Goal: Information Seeking & Learning: Find specific fact

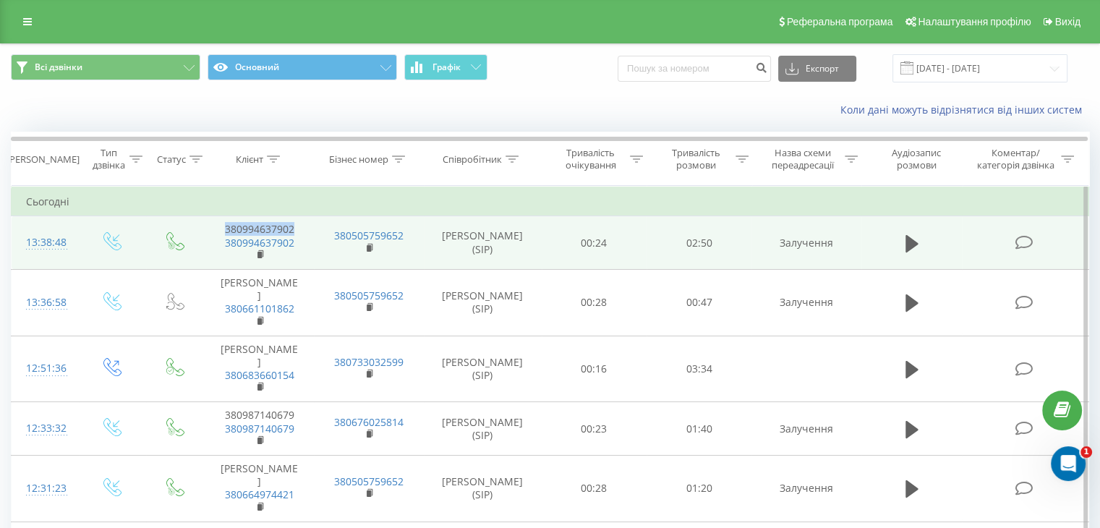
drag, startPoint x: 215, startPoint y: 229, endPoint x: 299, endPoint y: 228, distance: 83.9
click at [299, 228] on td "380994637902 380994637902" at bounding box center [259, 243] width 109 height 54
click at [914, 241] on icon at bounding box center [912, 242] width 13 height 17
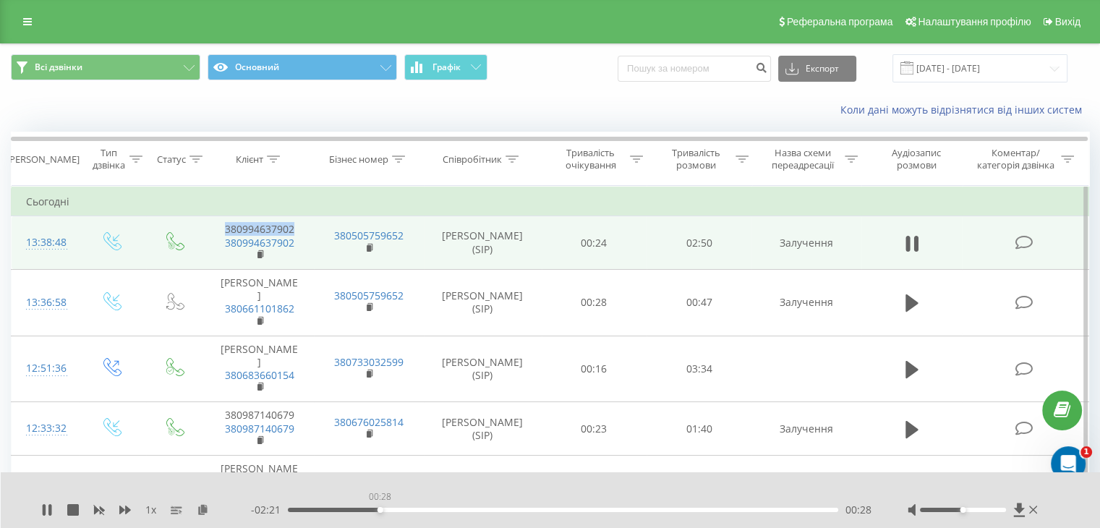
click at [381, 511] on div "00:28" at bounding box center [563, 510] width 550 height 4
click at [755, 510] on div "02:24" at bounding box center [563, 510] width 550 height 4
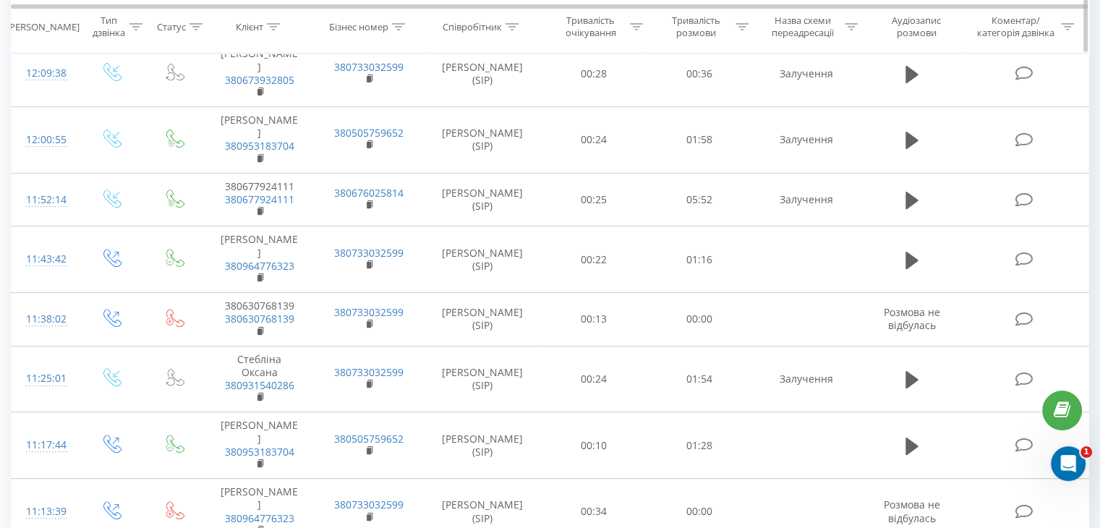
scroll to position [387, 0]
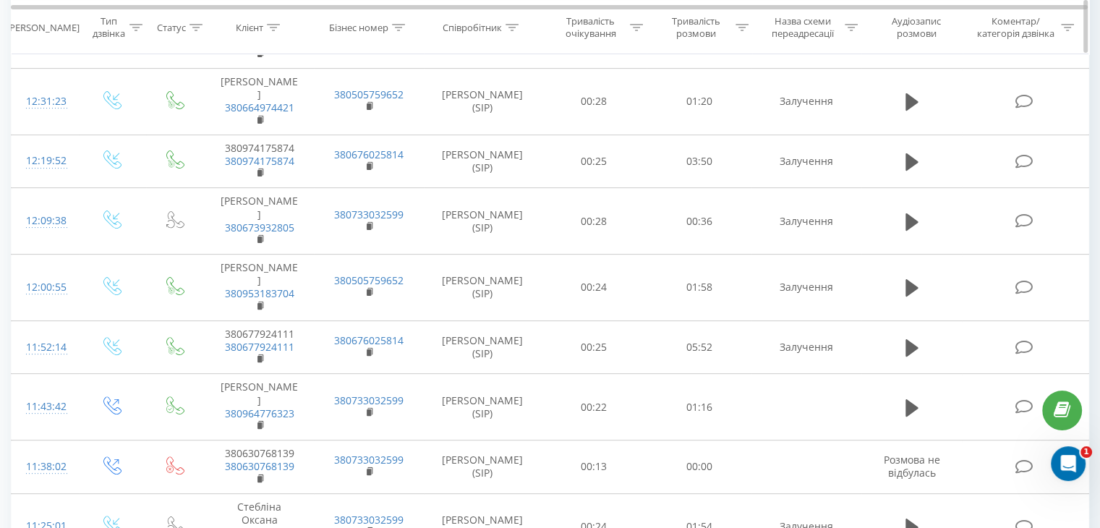
click at [739, 33] on div at bounding box center [742, 27] width 13 height 12
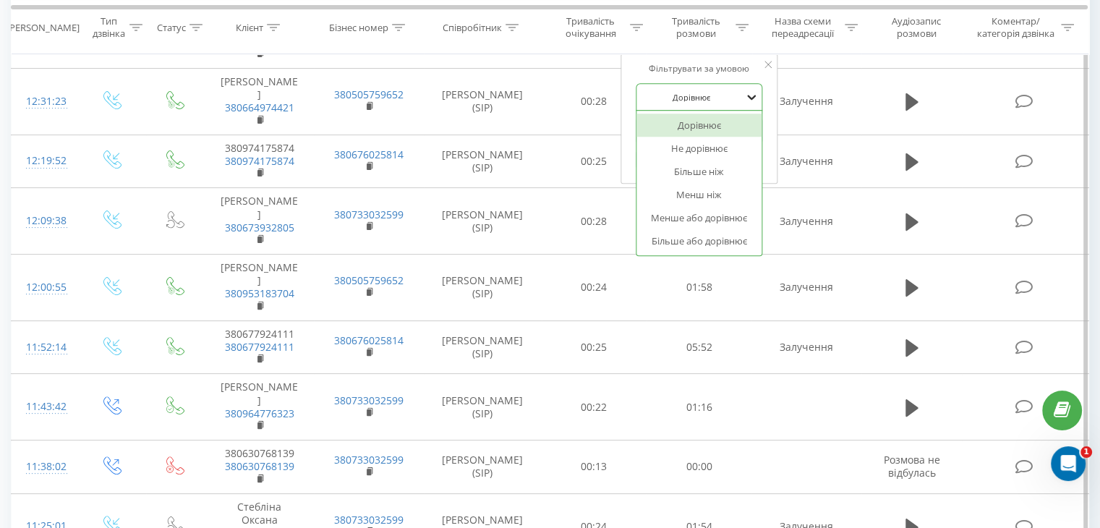
click at [747, 93] on icon at bounding box center [752, 97] width 14 height 14
click at [703, 171] on div "Більше ніж" at bounding box center [700, 171] width 126 height 23
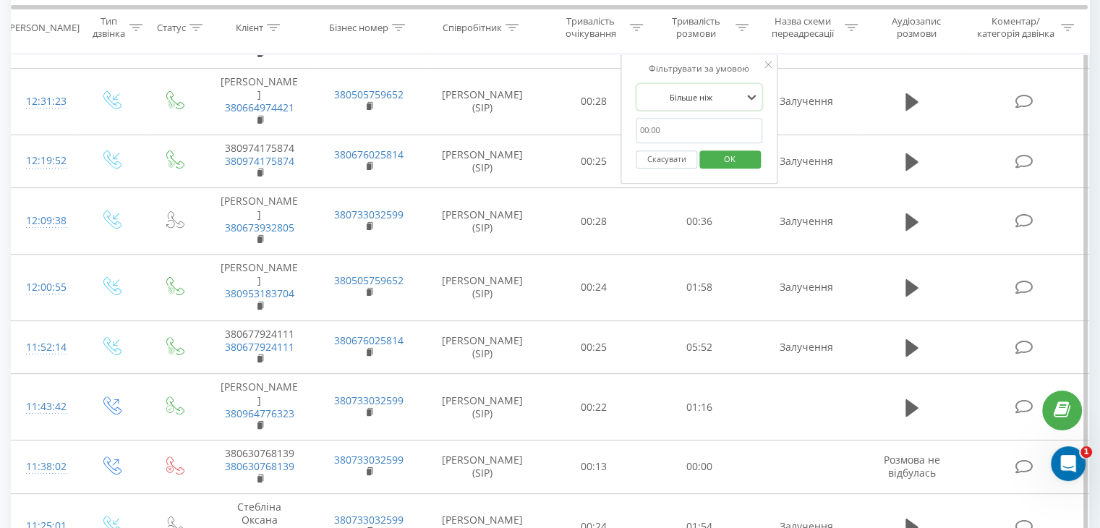
click at [681, 128] on input "text" at bounding box center [699, 130] width 127 height 25
type input "01:00"
click at [737, 151] on span "OK" at bounding box center [730, 159] width 41 height 22
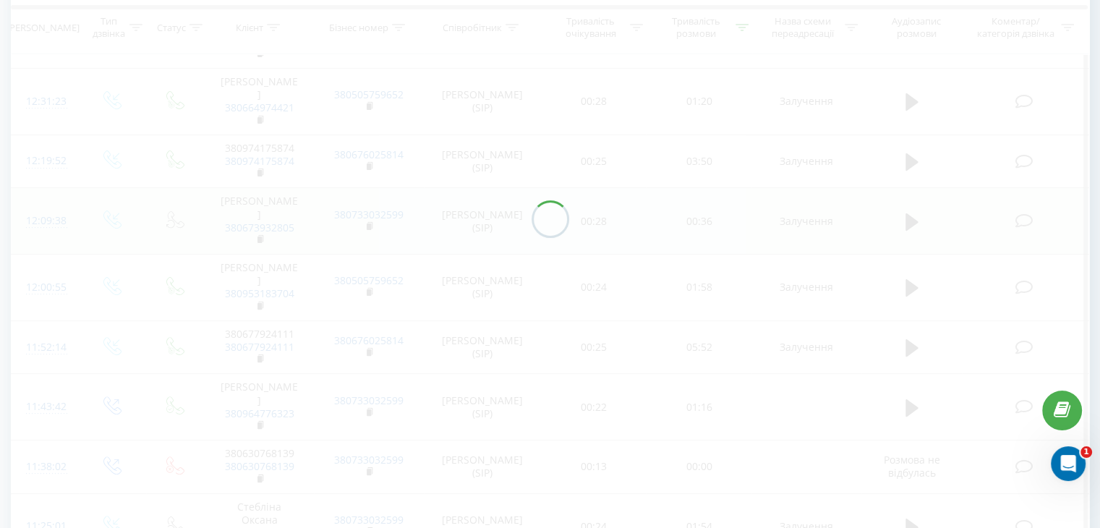
scroll to position [352, 0]
